Goal: Entertainment & Leisure: Consume media (video, audio)

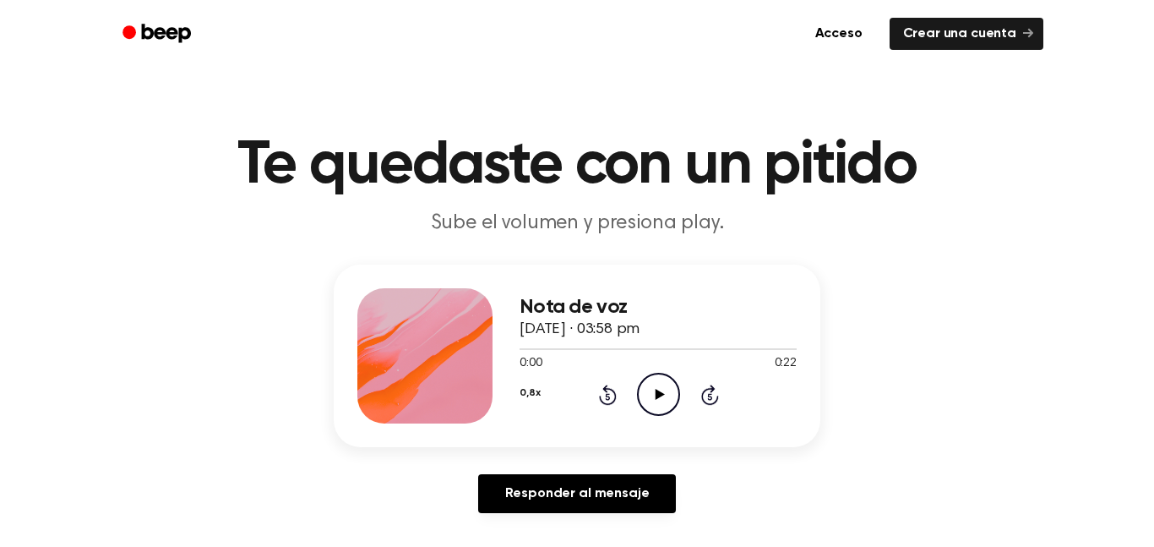
click at [652, 382] on icon "Play Audio" at bounding box center [658, 394] width 43 height 43
click at [603, 388] on icon at bounding box center [608, 394] width 18 height 20
click at [608, 396] on icon at bounding box center [607, 396] width 4 height 7
click at [606, 400] on icon "Rewind 5 seconds" at bounding box center [607, 395] width 19 height 22
click at [602, 397] on icon "Rewind 5 seconds" at bounding box center [607, 395] width 19 height 22
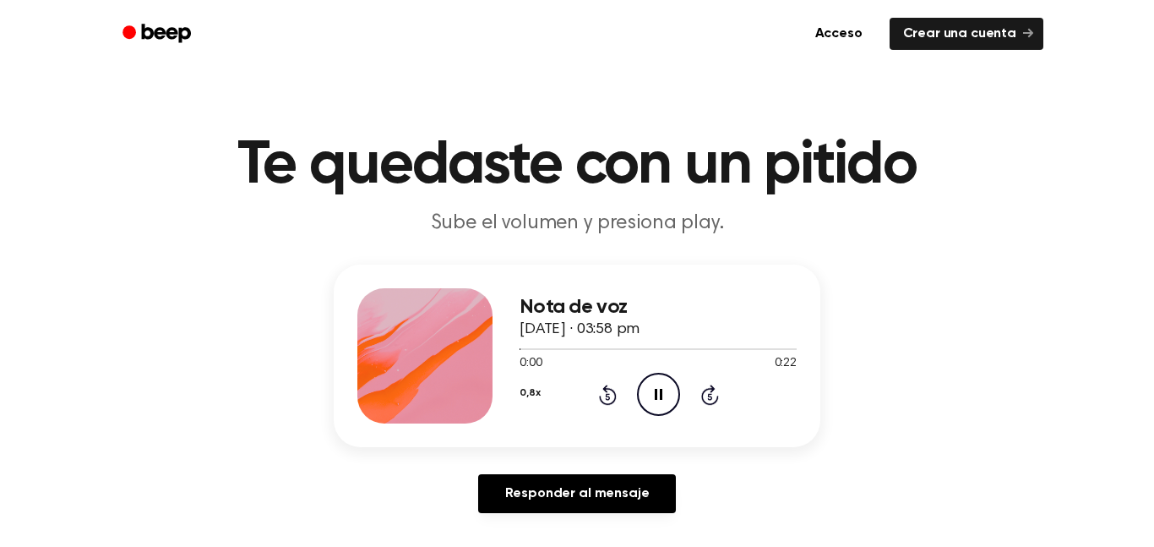
click at [608, 396] on icon at bounding box center [607, 396] width 4 height 7
click at [649, 377] on icon "Play Audio" at bounding box center [658, 394] width 43 height 43
click at [649, 377] on icon "Pause Audio" at bounding box center [658, 394] width 43 height 43
click at [654, 389] on icon "Play Audio" at bounding box center [658, 394] width 43 height 43
click at [610, 398] on icon "Rewind 5 seconds" at bounding box center [607, 395] width 19 height 22
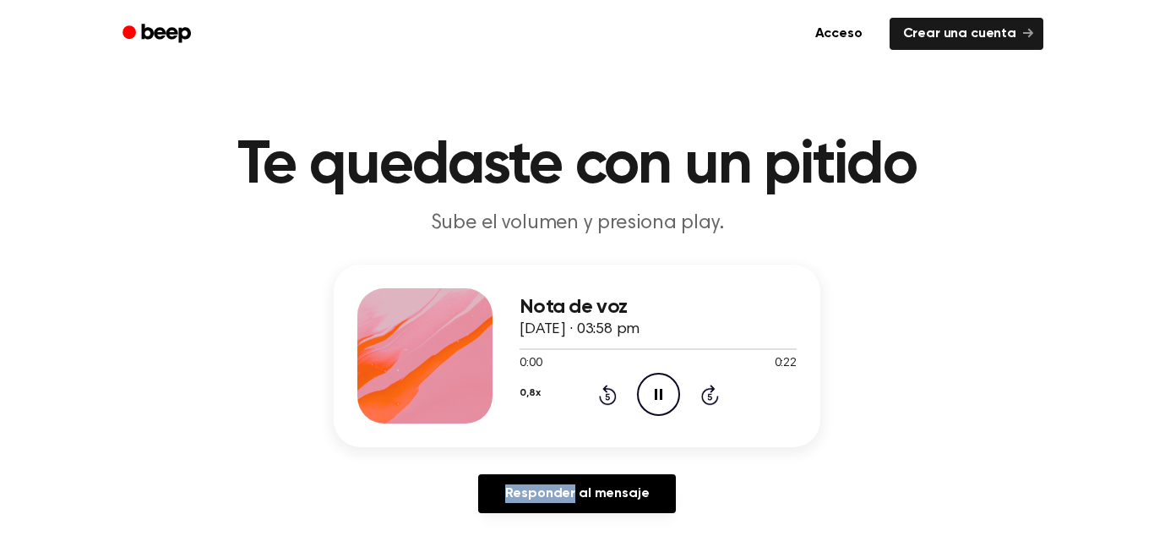
click at [610, 398] on icon "Rewind 5 seconds" at bounding box center [607, 395] width 19 height 22
click at [605, 386] on icon at bounding box center [608, 394] width 18 height 20
click at [614, 388] on icon "Rewind 5 seconds" at bounding box center [607, 395] width 19 height 22
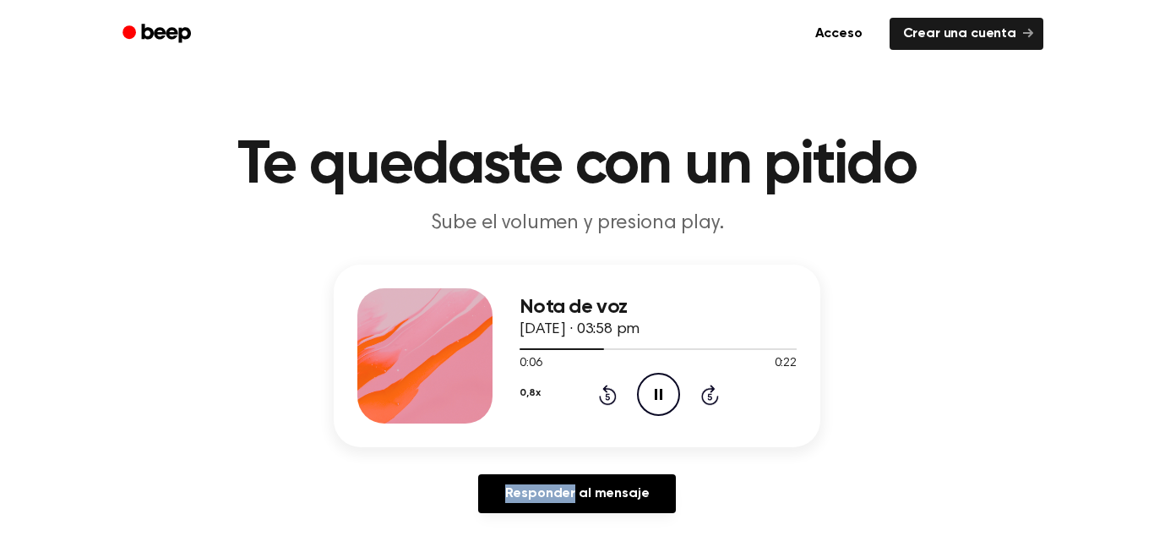
click at [614, 388] on icon "Rewind 5 seconds" at bounding box center [607, 395] width 19 height 22
click at [572, 422] on div "Nota de voz [DATE] · 03:58 pm 0:00 0:22 Su navegador no soporta el elemento [ob…" at bounding box center [658, 355] width 277 height 135
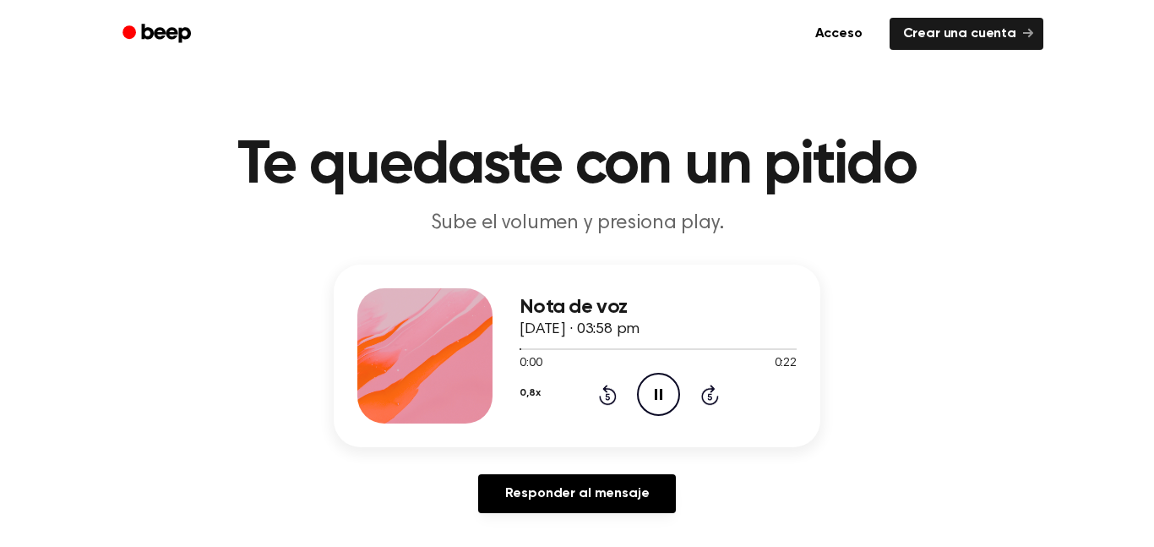
click at [572, 422] on div "Nota de voz [DATE] · 03:58 pm 0:00 0:22 Su navegador no soporta el elemento [ob…" at bounding box center [658, 355] width 277 height 135
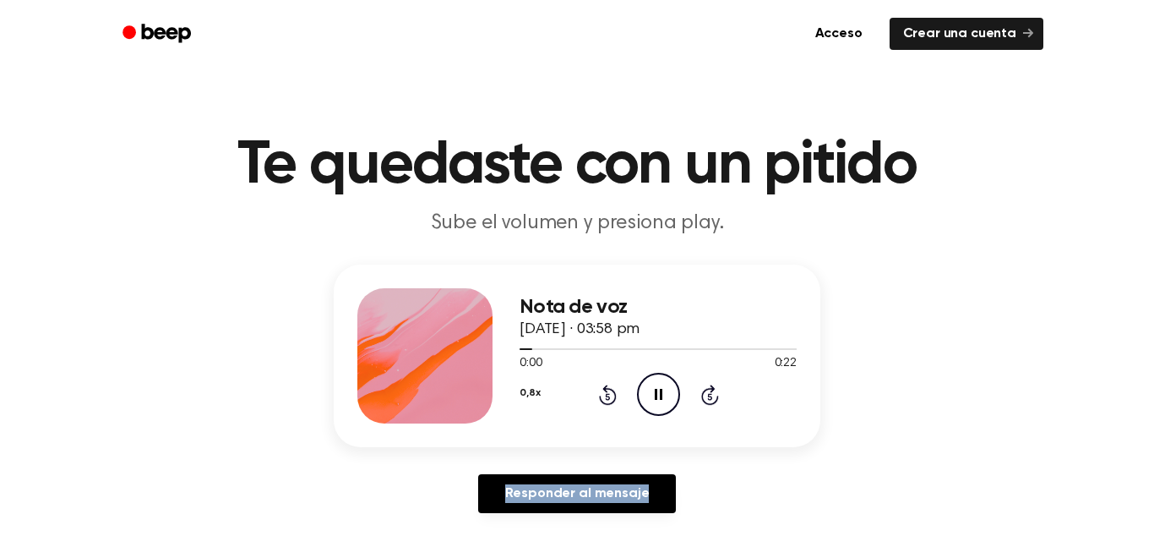
click at [572, 422] on div "Nota de voz [DATE] · 03:58 pm 0:00 0:22 Su navegador no soporta el elemento [ob…" at bounding box center [658, 355] width 277 height 135
click at [572, 422] on div "Nota de voz [DATE] · 03:58 pm 0:01 0:22 Su navegador no soporta el elemento [ob…" at bounding box center [658, 355] width 277 height 135
click at [608, 401] on icon "Rewind 5 seconds" at bounding box center [607, 395] width 19 height 22
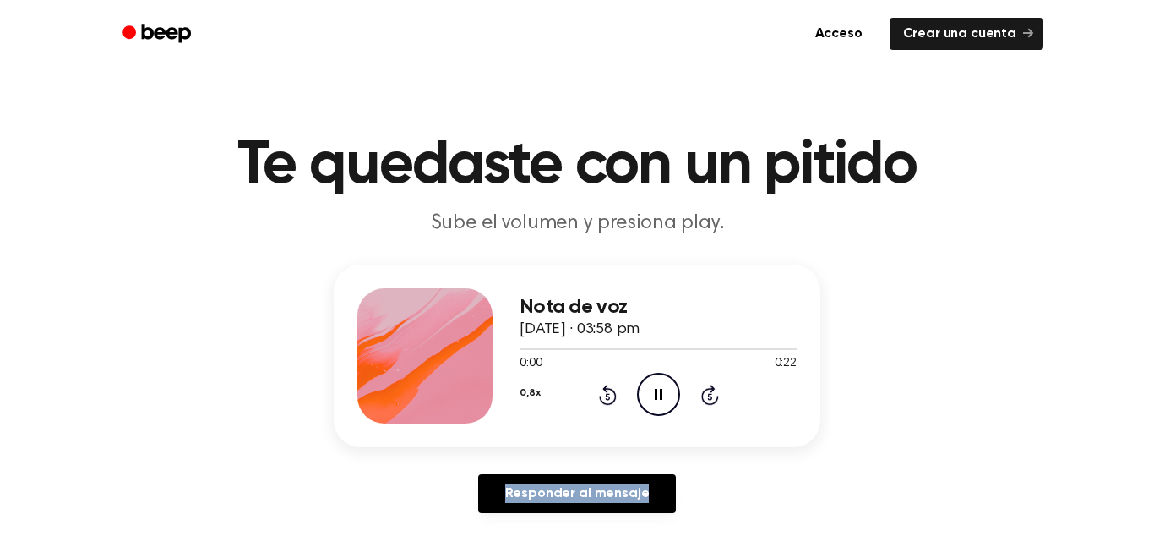
click at [608, 401] on icon "Rewind 5 seconds" at bounding box center [607, 395] width 19 height 22
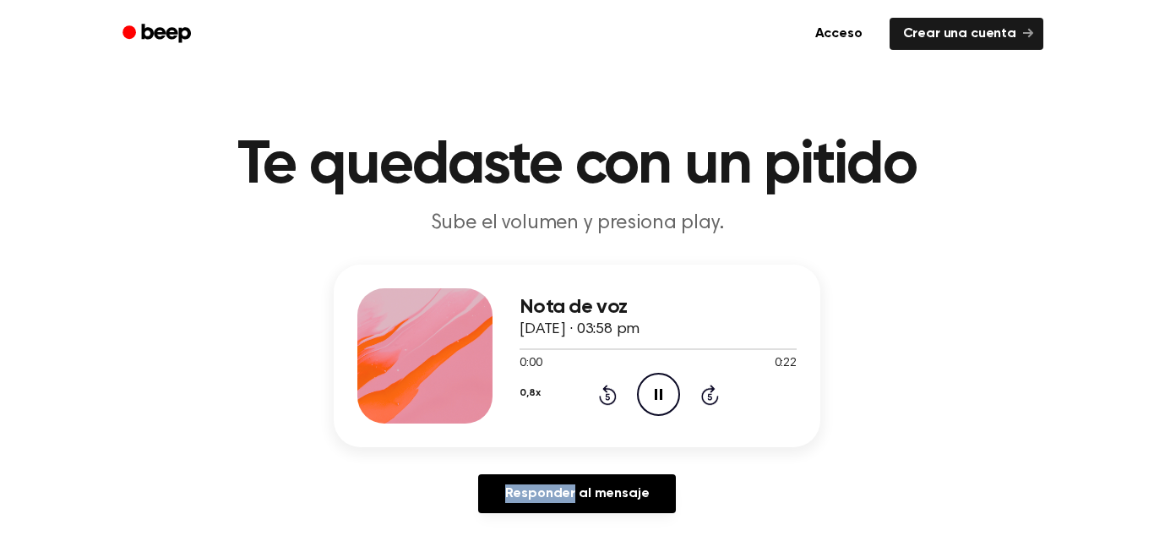
click at [608, 401] on icon "Rewind 5 seconds" at bounding box center [607, 395] width 19 height 22
click at [588, 414] on div "0,8x Rewind 5 seconds Pause Audio Skip 5 seconds" at bounding box center [658, 394] width 277 height 43
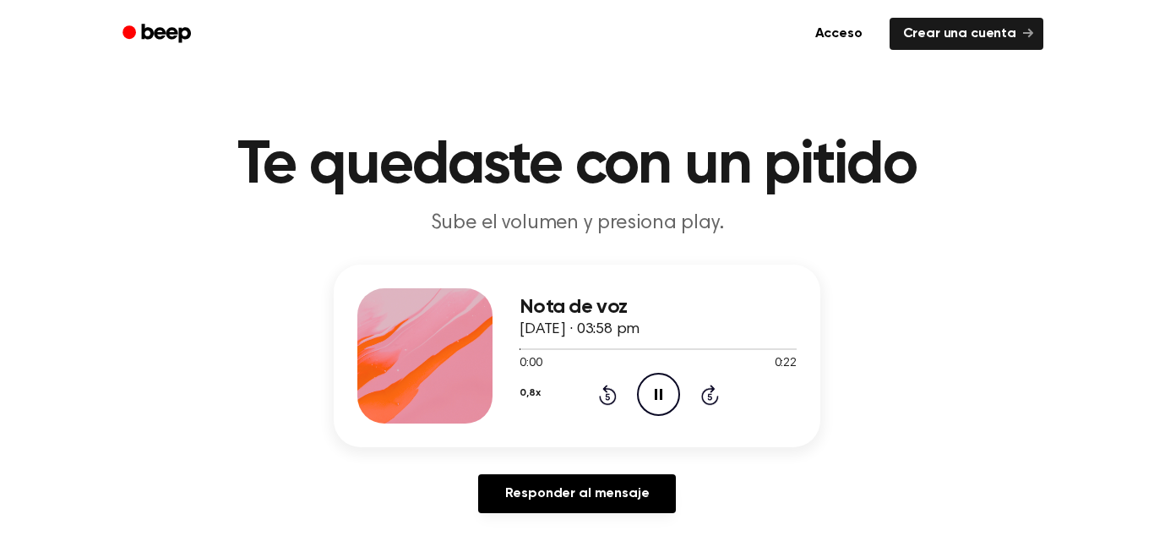
click at [588, 414] on div "0,8x Rewind 5 seconds Pause Audio Skip 5 seconds" at bounding box center [658, 394] width 277 height 43
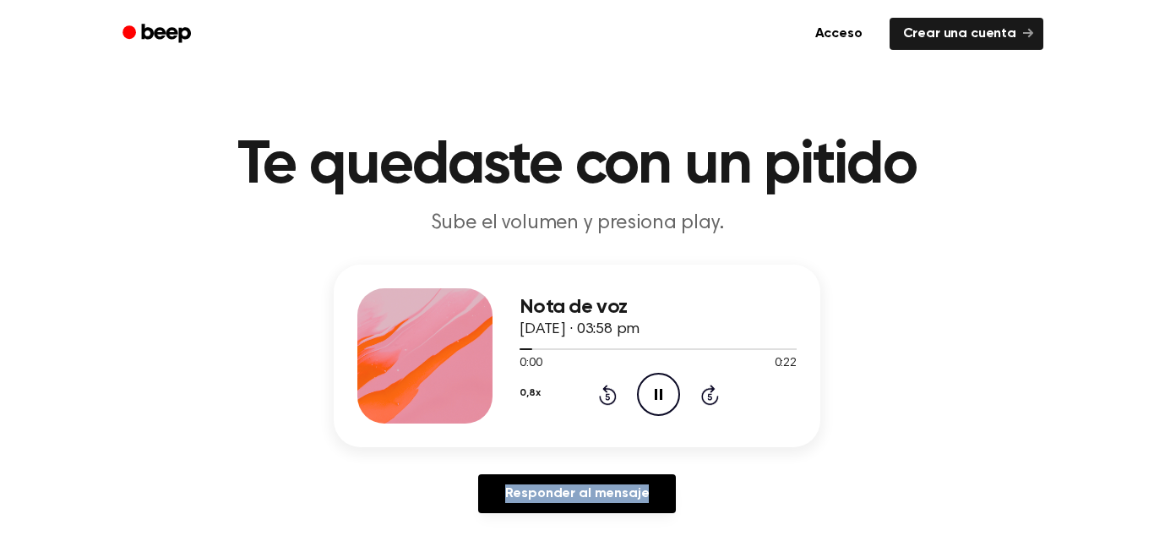
click at [588, 414] on div "0,8x Rewind 5 seconds Pause Audio Skip 5 seconds" at bounding box center [658, 394] width 277 height 43
click at [610, 393] on icon "Rewind 5 seconds" at bounding box center [607, 395] width 19 height 22
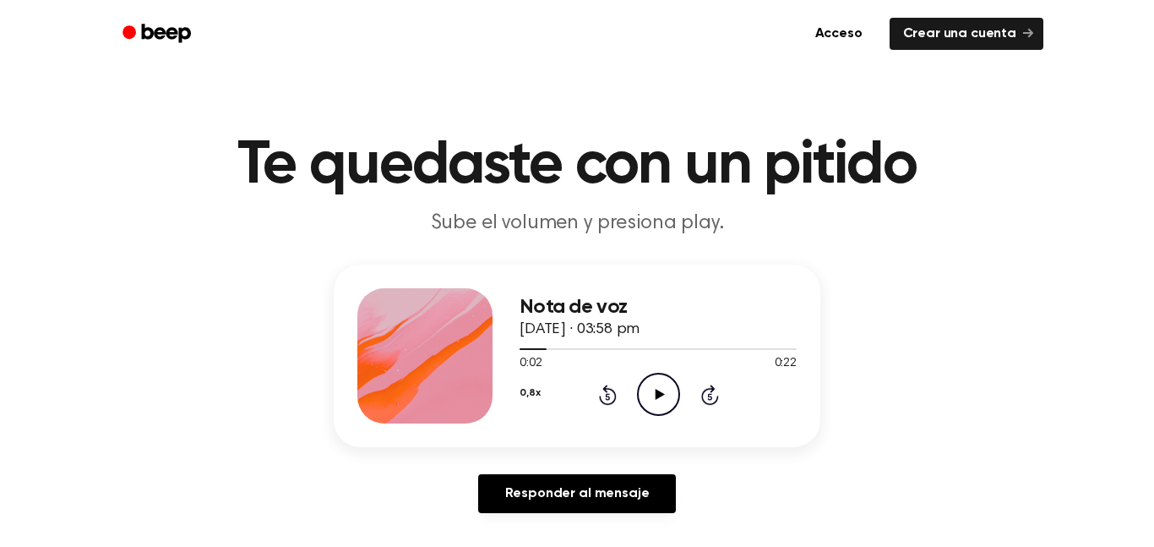
click at [602, 390] on icon at bounding box center [608, 394] width 18 height 20
click at [655, 394] on icon at bounding box center [659, 394] width 9 height 11
click at [657, 399] on icon at bounding box center [659, 394] width 8 height 11
click at [611, 406] on div "0,8x Rewind 5 seconds Pause Audio Skip 5 seconds" at bounding box center [658, 394] width 277 height 43
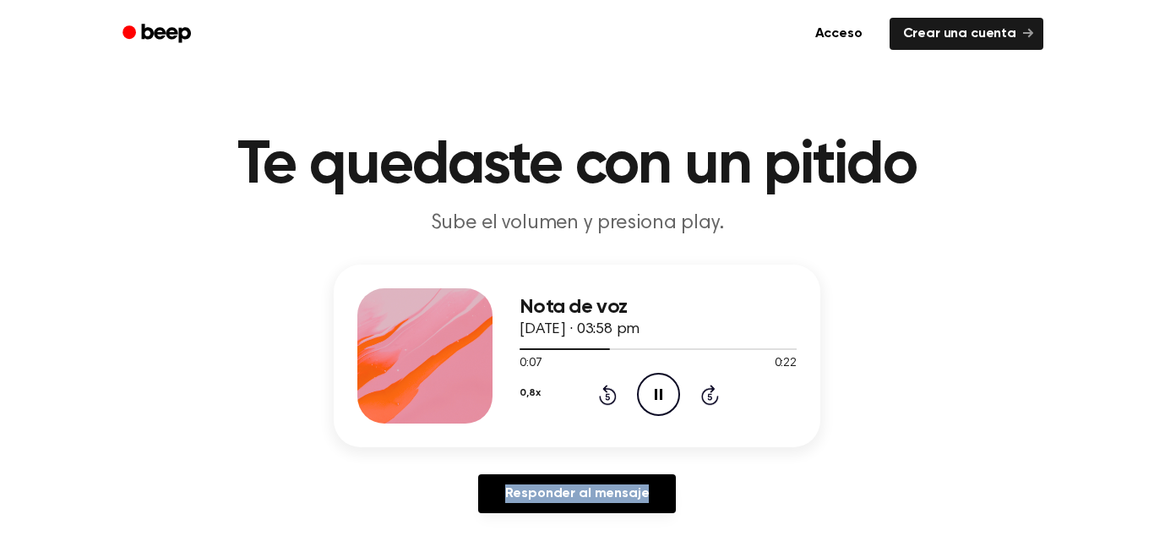
click at [611, 406] on div "0,8x Rewind 5 seconds Pause Audio Skip 5 seconds" at bounding box center [658, 394] width 277 height 43
click at [612, 397] on icon "Rewind 5 seconds" at bounding box center [607, 395] width 19 height 22
click at [608, 397] on icon "Rewind 5 seconds" at bounding box center [607, 395] width 19 height 22
click at [608, 398] on icon at bounding box center [607, 396] width 4 height 7
click at [609, 397] on icon at bounding box center [607, 396] width 4 height 7
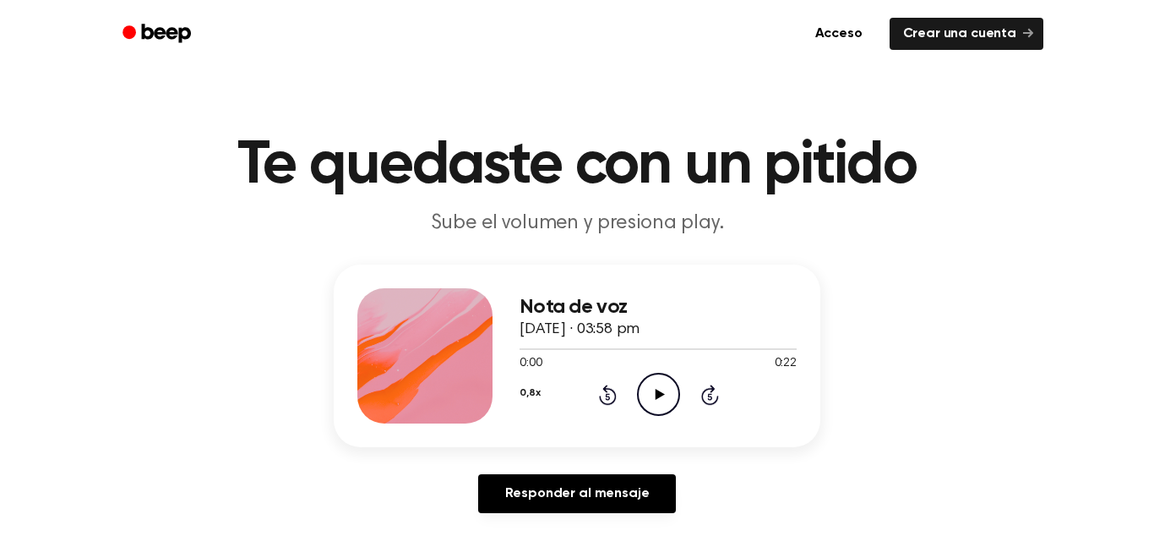
click at [645, 392] on icon "Play Audio" at bounding box center [658, 394] width 43 height 43
click at [613, 384] on icon "Rewind 5 seconds" at bounding box center [607, 395] width 19 height 22
click at [674, 406] on circle at bounding box center [658, 393] width 41 height 41
click at [602, 382] on div "0,8x Rewind 5 seconds Pause Audio Skip 5 seconds" at bounding box center [658, 394] width 277 height 43
click at [602, 378] on div "0,8x Rewind 5 seconds Pause Audio Skip 5 seconds" at bounding box center [658, 394] width 277 height 43
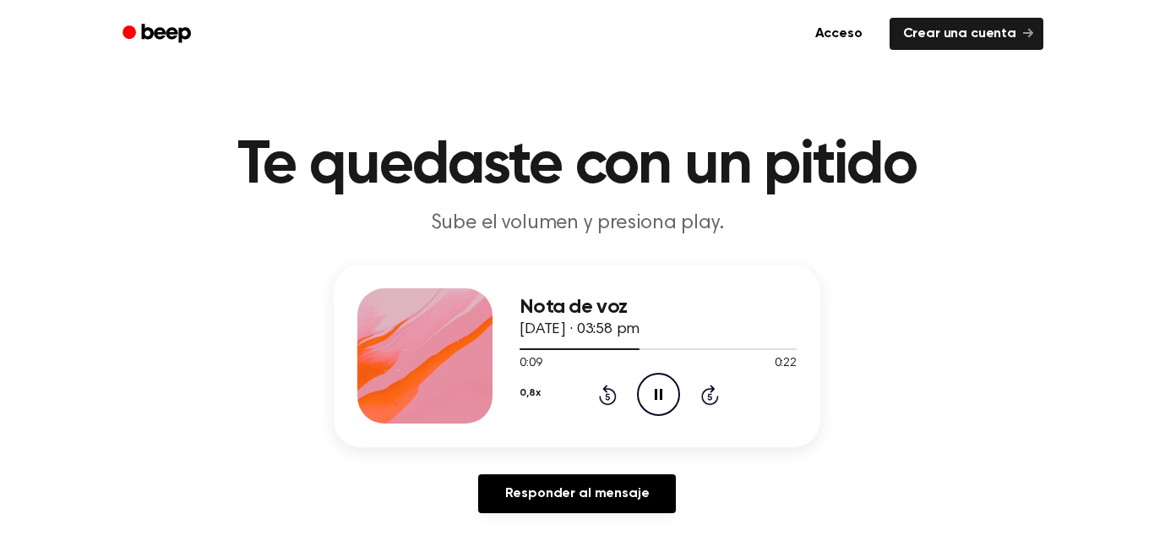
click at [615, 402] on icon "Rewind 5 seconds" at bounding box center [607, 395] width 19 height 22
click at [633, 412] on div "0,8x Rewind 5 seconds Pause Audio Skip 5 seconds" at bounding box center [658, 394] width 277 height 43
click at [606, 387] on icon at bounding box center [608, 394] width 18 height 20
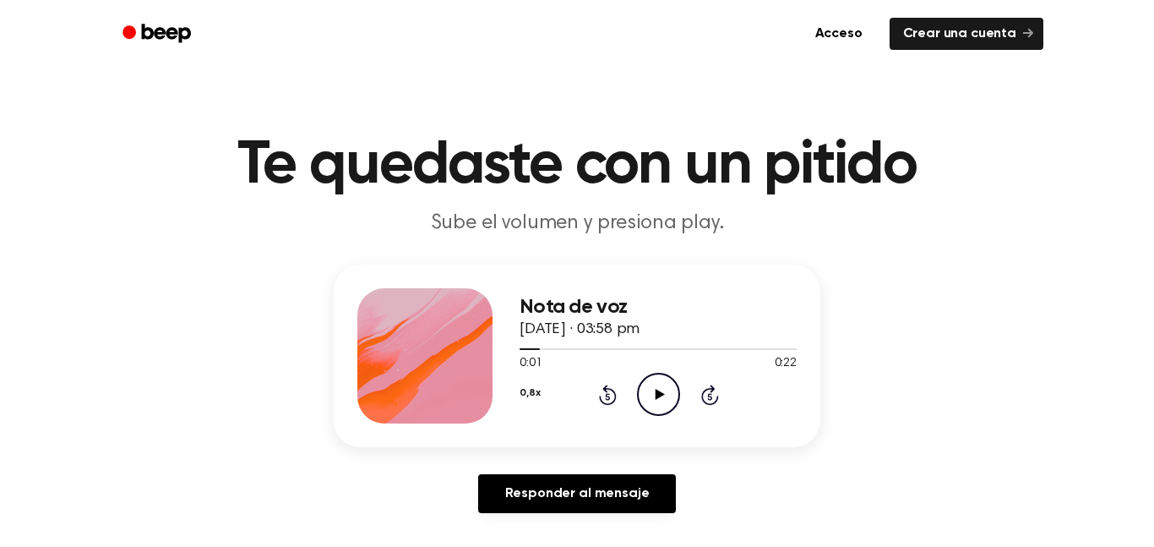
click at [606, 387] on icon at bounding box center [608, 394] width 18 height 20
click at [642, 390] on icon "Play Audio" at bounding box center [658, 394] width 43 height 43
